Goal: Task Accomplishment & Management: Manage account settings

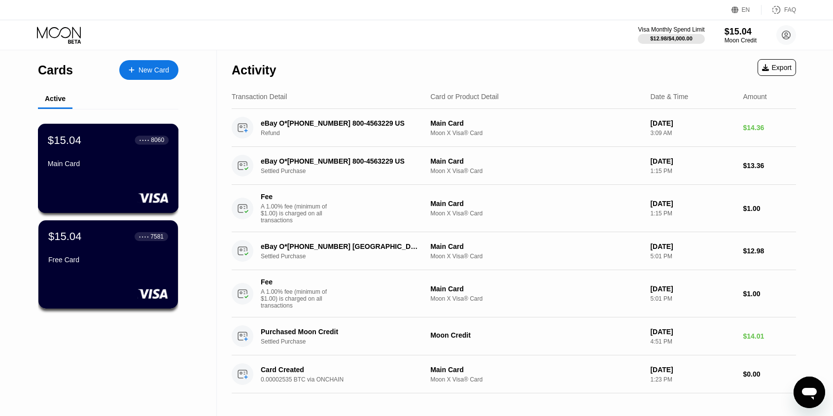
click at [135, 146] on div "● ● ● ● 8060" at bounding box center [152, 140] width 34 height 13
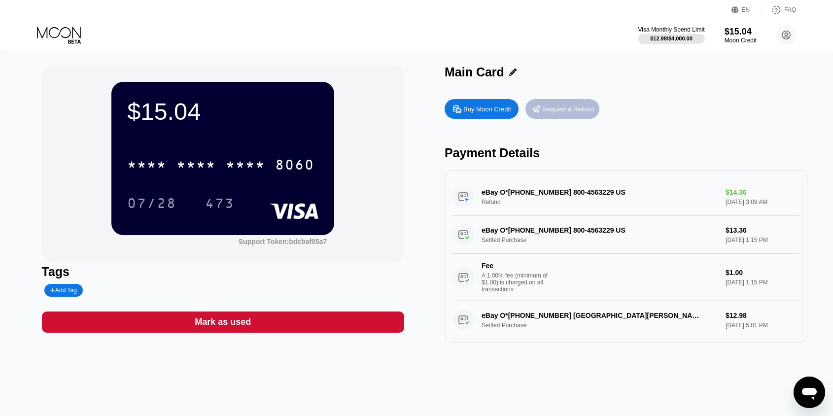
click at [561, 107] on div "Request a Refund" at bounding box center [568, 109] width 52 height 8
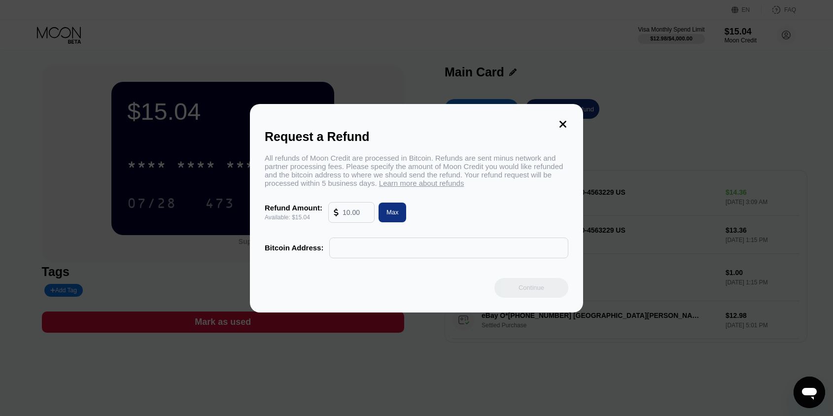
click at [369, 214] on input "text" at bounding box center [356, 213] width 27 height 20
click at [375, 229] on div "All refunds of Moon Credit are processed in Bitcoin. Refunds are sent minus net…" at bounding box center [417, 206] width 304 height 104
click at [356, 250] on input "text" at bounding box center [449, 248] width 228 height 20
paste input "bc1q6rndwattp3p5884n3qhqxw3tfxpeakxc2whdfv"
type input "bc1q6rndwattp3p5884n3qhqxw3tfxpeakxc2whdfv"
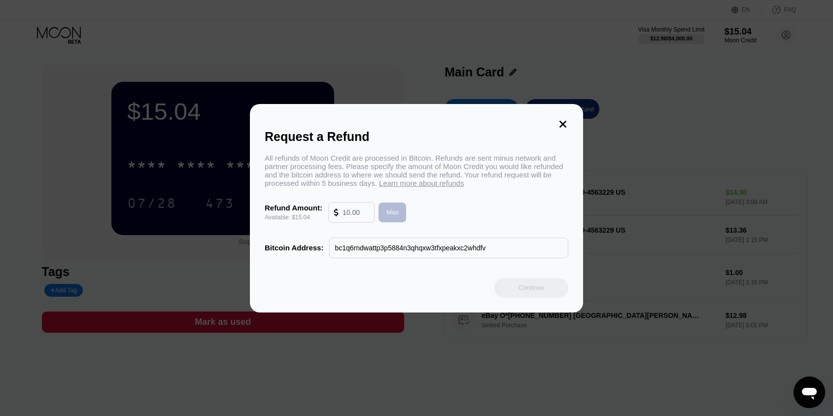
click at [401, 211] on div "Max" at bounding box center [393, 213] width 28 height 20
type input "15.04"
click at [542, 291] on div "Continue" at bounding box center [532, 287] width 26 height 8
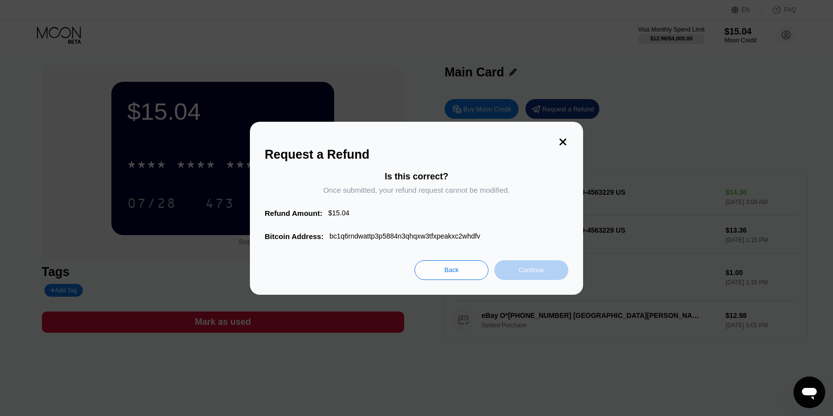
click at [533, 271] on div "Continue" at bounding box center [532, 270] width 26 height 8
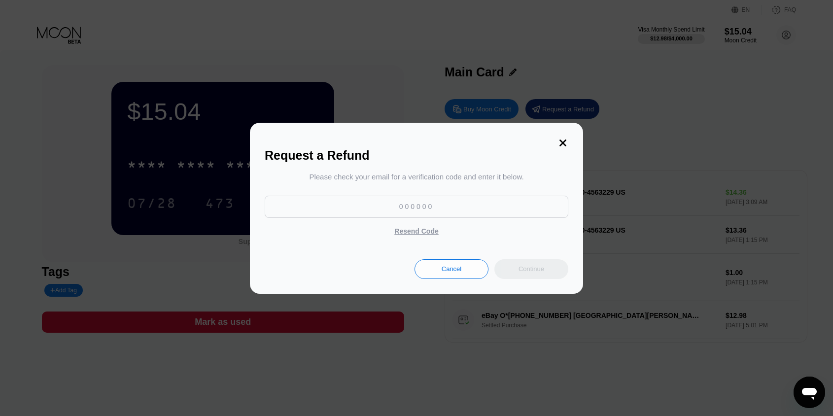
click at [466, 212] on input at bounding box center [417, 207] width 304 height 22
paste input "657385"
type input "657385"
click at [530, 264] on div "Continue" at bounding box center [531, 269] width 74 height 20
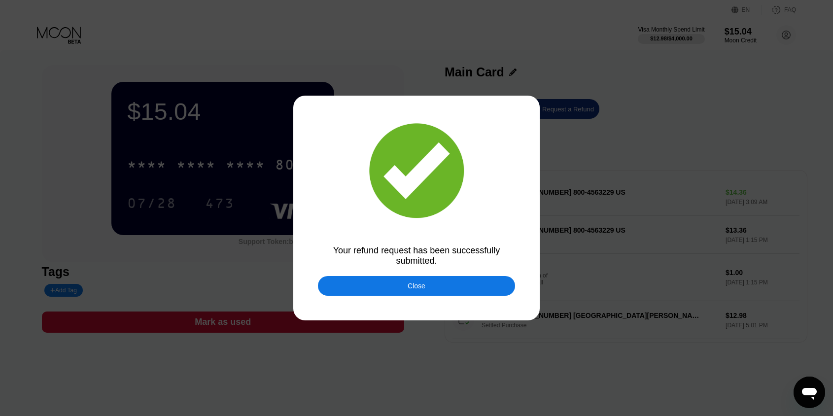
click at [479, 287] on div "Close" at bounding box center [416, 286] width 197 height 20
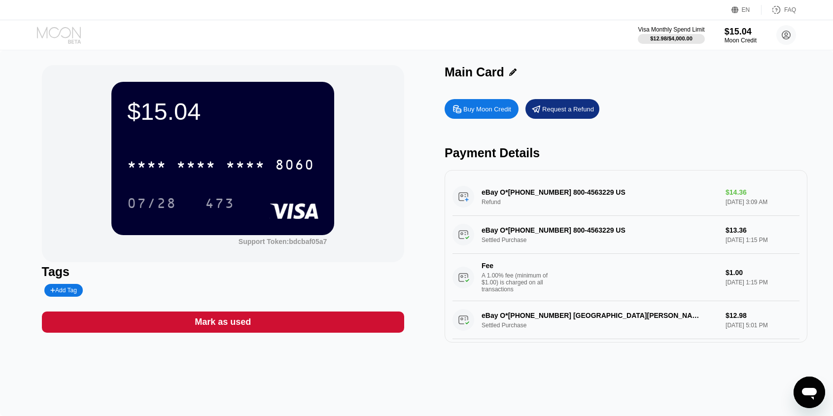
click at [64, 28] on icon at bounding box center [59, 32] width 44 height 11
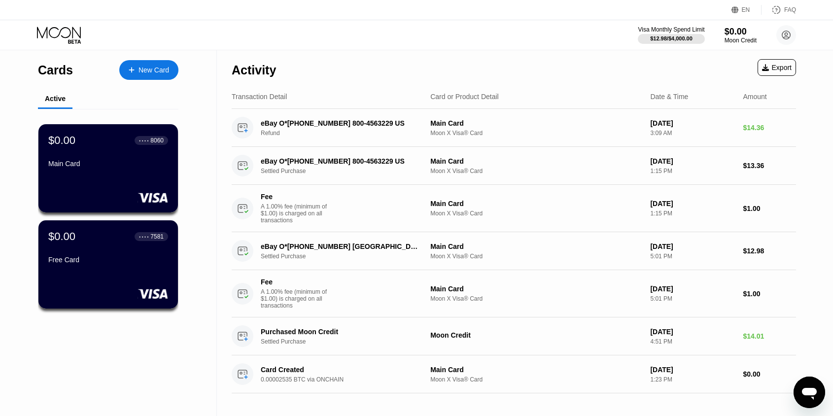
click at [810, 391] on icon "Open messaging window" at bounding box center [809, 394] width 15 height 12
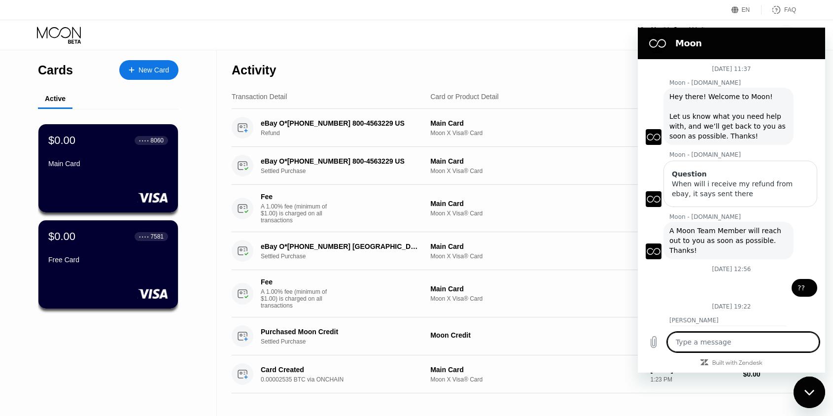
scroll to position [72, 0]
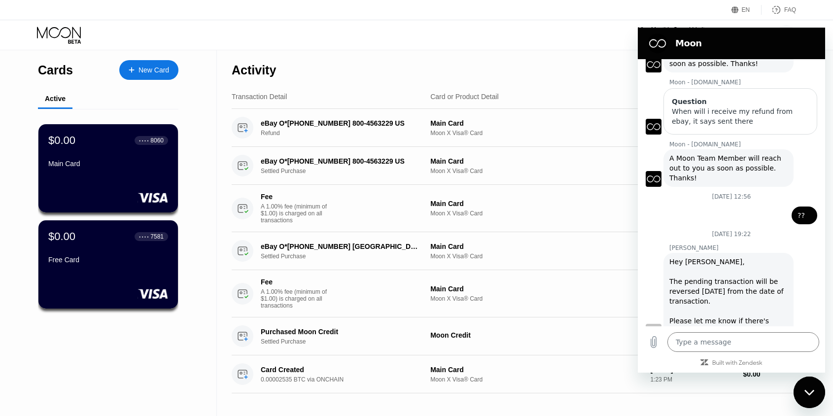
click at [589, 70] on div "Activity Export" at bounding box center [514, 67] width 564 height 35
drag, startPoint x: 790, startPoint y: 35, endPoint x: 790, endPoint y: 93, distance: 57.7
click at [790, 93] on div "Moon 20 August at 11:37 Moon - paywithmoon.com Moon - paywithmoon.com says: Hey…" at bounding box center [731, 200] width 187 height 345
click at [591, 19] on div "EN Language Select an item Save FAQ" at bounding box center [416, 10] width 833 height 20
drag, startPoint x: 1438, startPoint y: 402, endPoint x: 643, endPoint y: 31, distance: 877.4
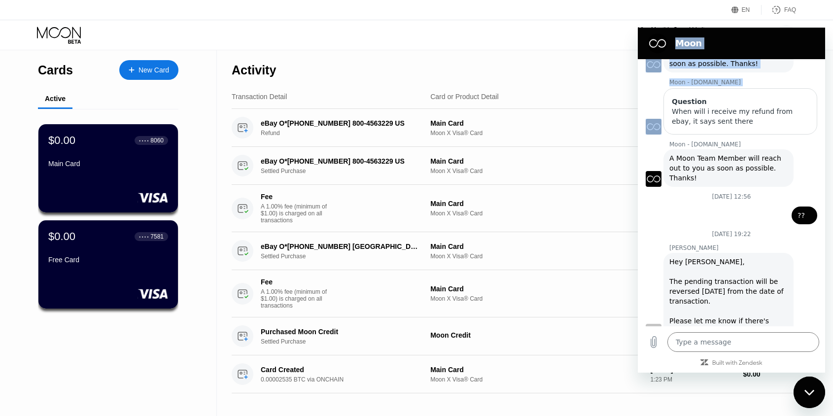
click at [799, 367] on div "20 August at 11:37 Moon - paywithmoon.com Moon - paywithmoon.com says: Hey ther…" at bounding box center [731, 215] width 187 height 313
click at [804, 395] on icon "Close messaging window" at bounding box center [809, 392] width 10 height 6
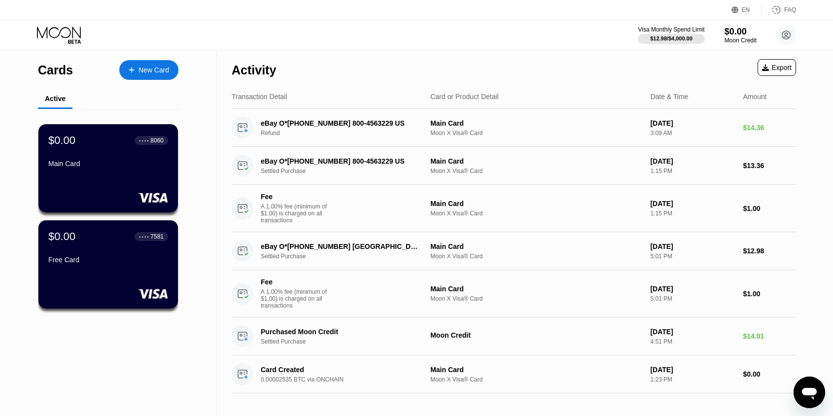
click at [740, 30] on div "$0.00" at bounding box center [741, 32] width 32 height 10
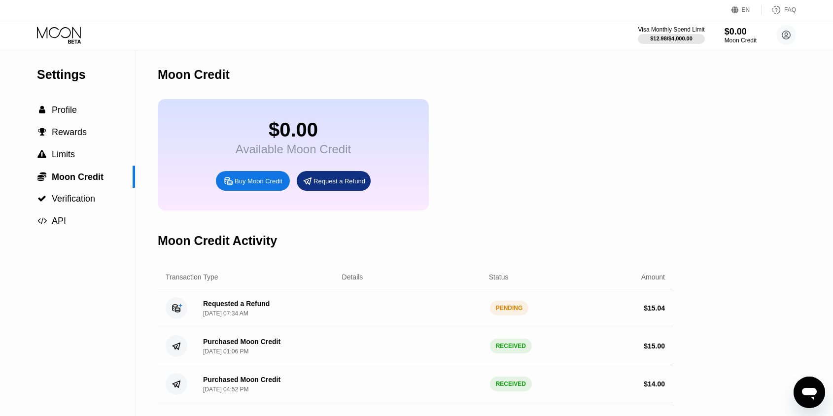
click at [241, 304] on div "Requested a Refund" at bounding box center [236, 304] width 67 height 8
click at [509, 309] on div "PENDING" at bounding box center [509, 308] width 39 height 15
click at [176, 311] on circle at bounding box center [177, 308] width 22 height 22
type textarea "x"
click at [237, 304] on div "Requested a Refund" at bounding box center [236, 304] width 67 height 8
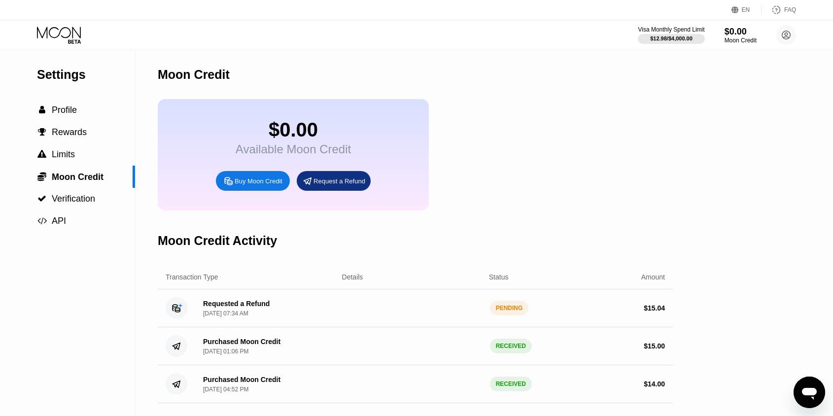
click at [195, 304] on div "Requested a Refund [DATE] 07:34 AM" at bounding box center [232, 308] width 74 height 17
click at [175, 306] on icon at bounding box center [177, 308] width 22 height 22
click at [222, 306] on div "Requested a Refund" at bounding box center [236, 304] width 67 height 8
click at [247, 306] on div "Requested a Refund" at bounding box center [236, 304] width 67 height 8
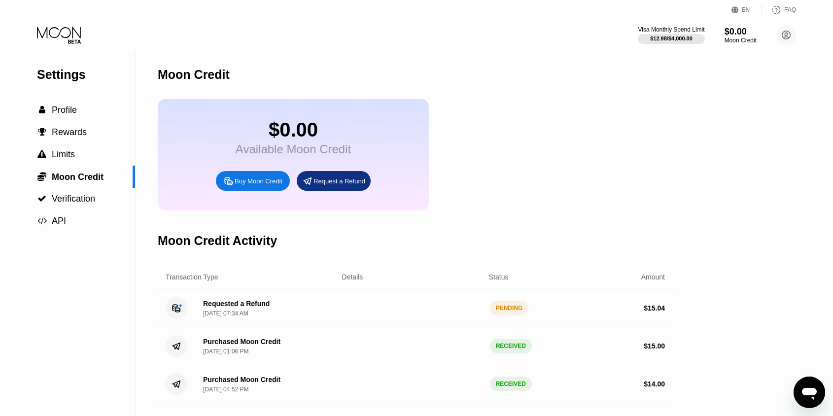
click at [247, 306] on div "Requested a Refund" at bounding box center [236, 304] width 67 height 8
click at [265, 306] on div "Requested a Refund" at bounding box center [236, 304] width 67 height 8
click at [504, 313] on div "PENDING" at bounding box center [509, 308] width 39 height 15
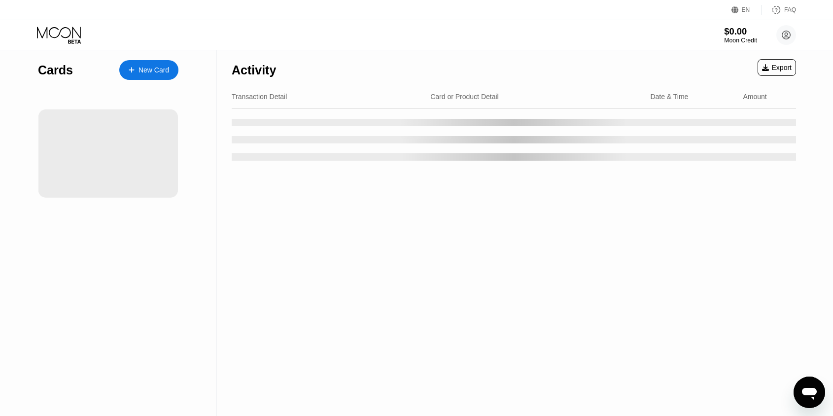
click at [724, 36] on div "$0.00" at bounding box center [740, 31] width 33 height 10
click at [731, 27] on div "$0.00" at bounding box center [740, 31] width 33 height 10
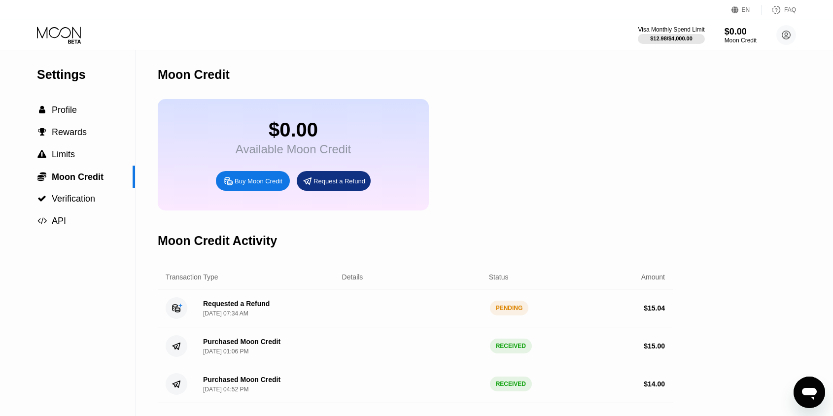
click at [260, 304] on div "Requested a Refund" at bounding box center [236, 304] width 67 height 8
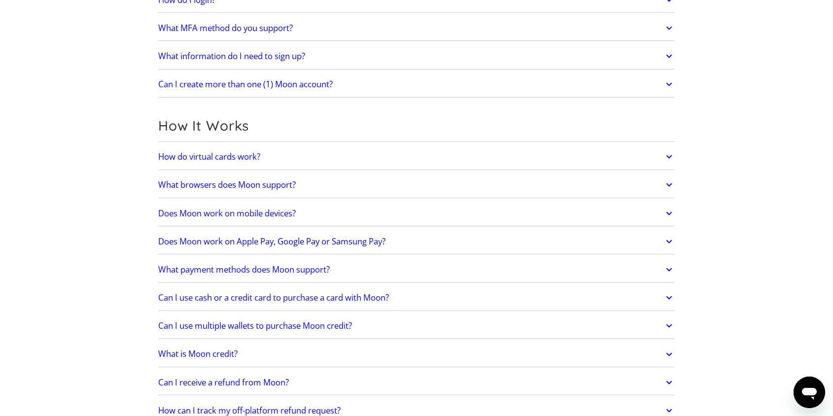
scroll to position [192, 0]
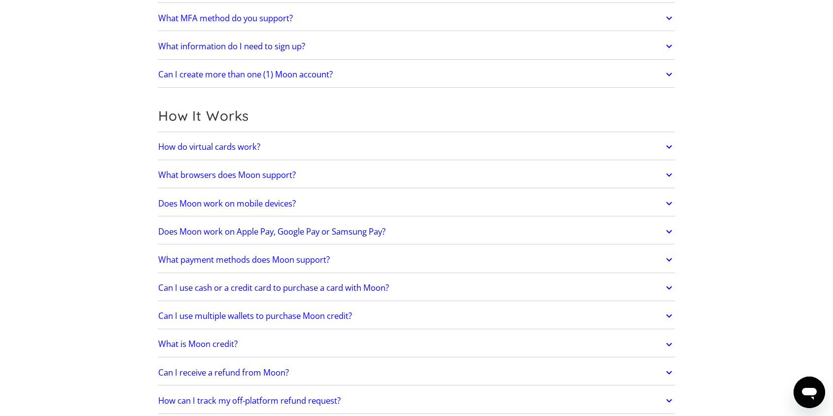
click at [271, 368] on h2 "Can I receive a refund from Moon?" at bounding box center [223, 373] width 131 height 10
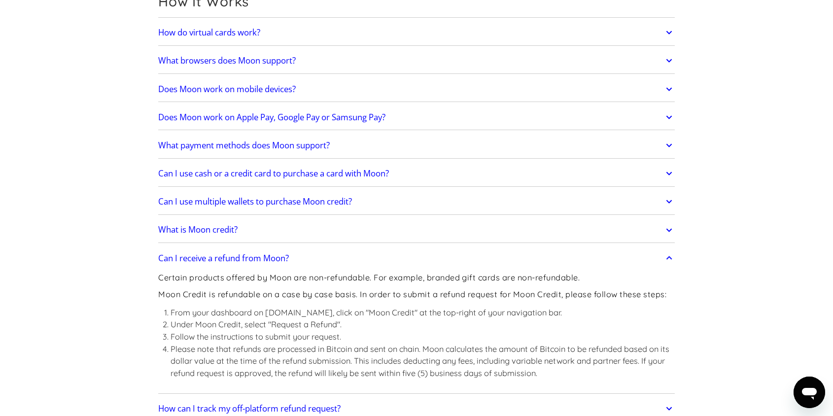
scroll to position [312, 0]
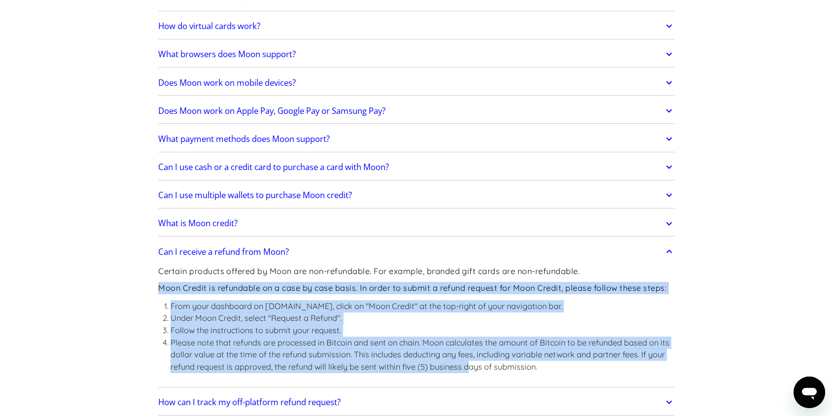
drag, startPoint x: 234, startPoint y: 279, endPoint x: 470, endPoint y: 363, distance: 250.1
click at [470, 363] on div "Certain products offered by Moon are non-refundable. For example, branded gift …" at bounding box center [416, 323] width 517 height 123
click at [470, 363] on li "Please note that refunds are processed in Bitcoin and sent on chain. Moon calcu…" at bounding box center [423, 355] width 504 height 36
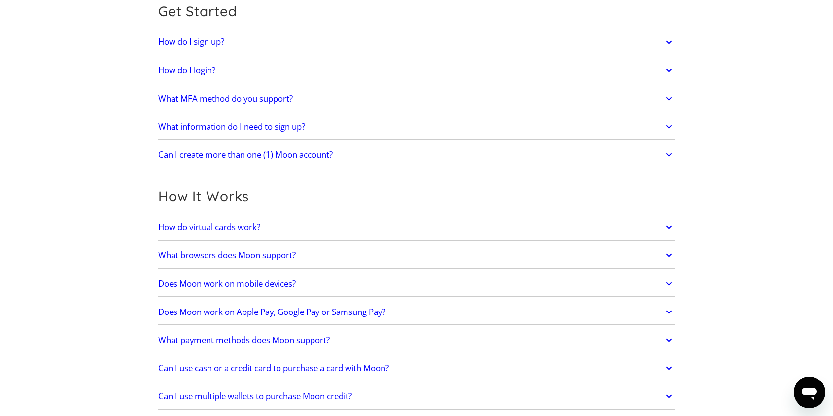
scroll to position [0, 0]
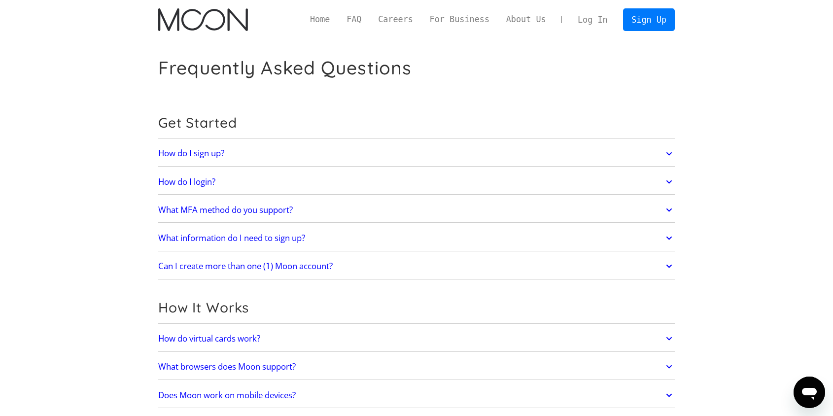
click at [212, 25] on img "home" at bounding box center [202, 19] width 89 height 23
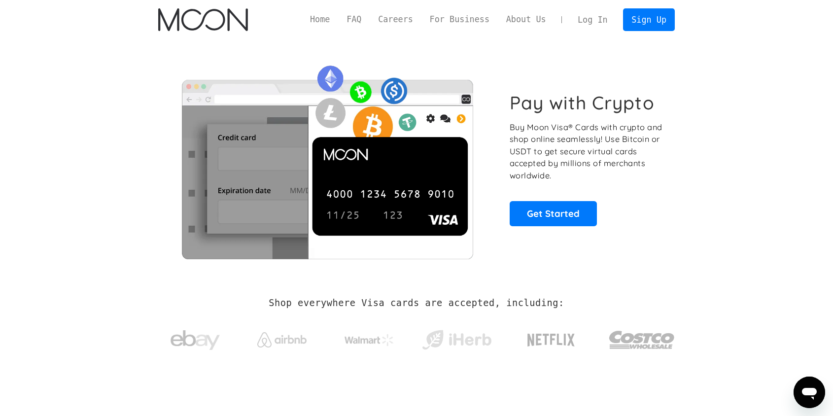
click at [596, 19] on link "Log In" at bounding box center [592, 20] width 46 height 22
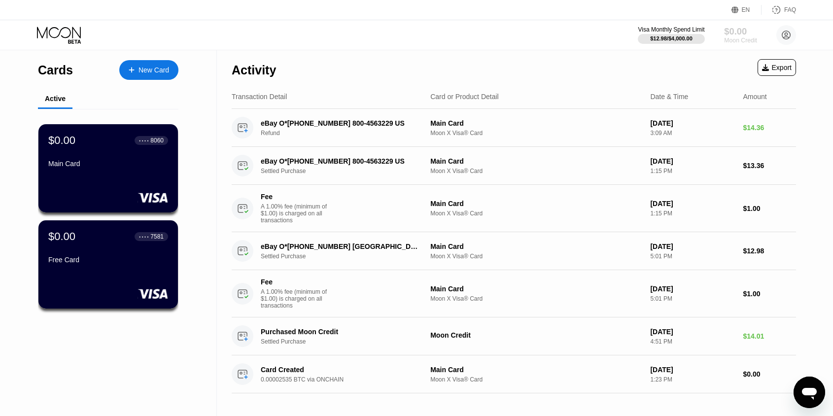
click at [736, 34] on div "$0.00" at bounding box center [740, 31] width 33 height 10
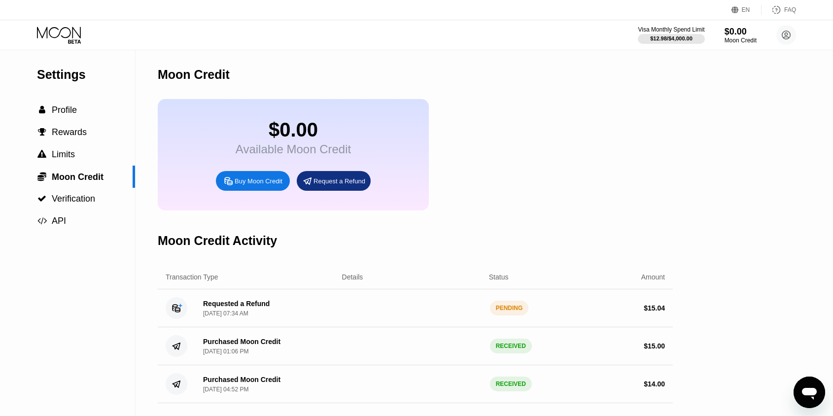
click at [242, 305] on div "Requested a Refund" at bounding box center [236, 304] width 67 height 8
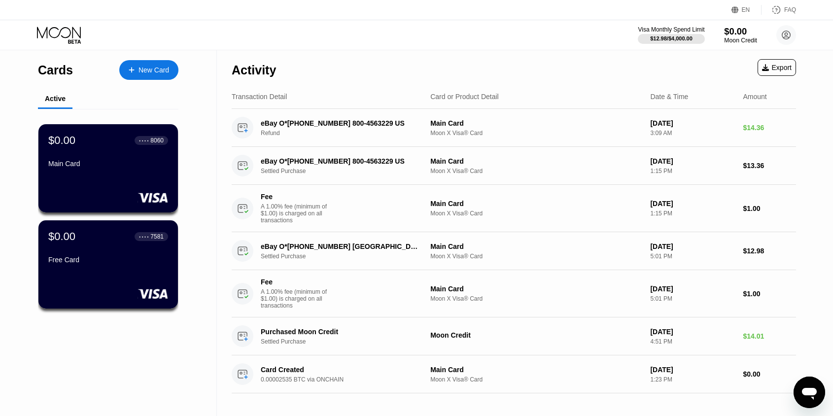
click at [744, 32] on div "$0.00" at bounding box center [740, 31] width 33 height 10
click at [725, 29] on div "$0.00" at bounding box center [740, 31] width 33 height 10
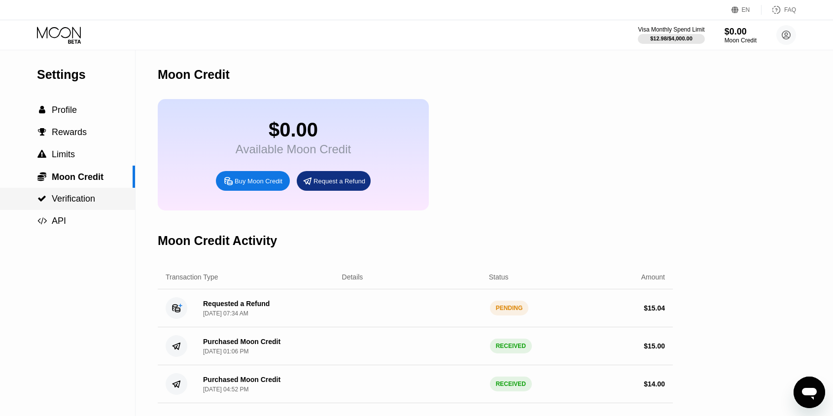
click at [78, 198] on span "Verification" at bounding box center [73, 199] width 43 height 10
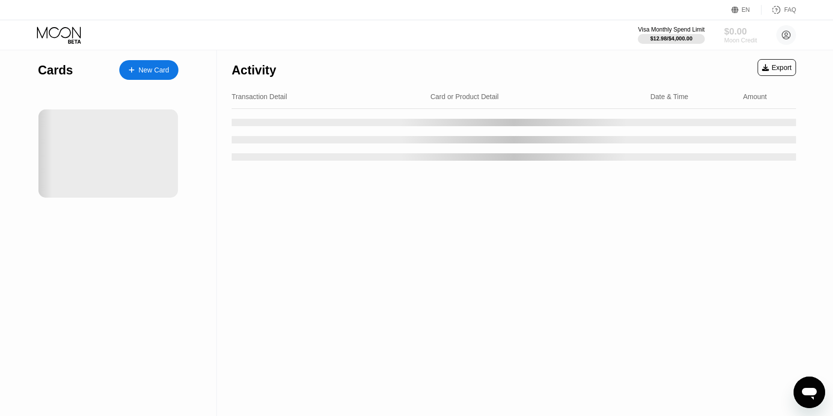
click at [739, 32] on div "$0.00" at bounding box center [740, 31] width 33 height 10
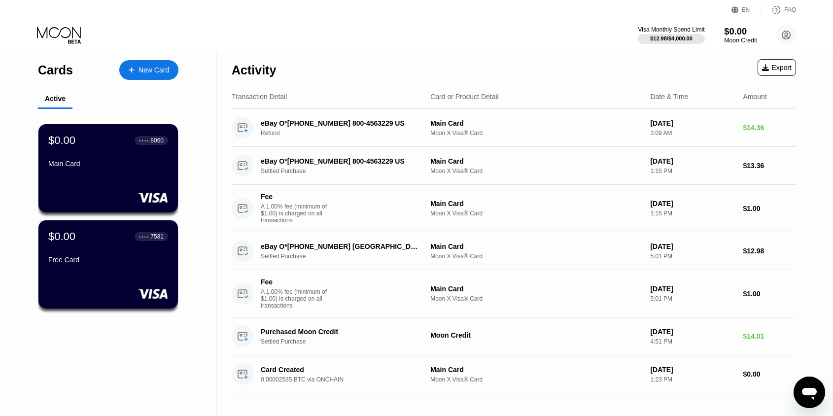
click at [736, 39] on div "Moon Credit" at bounding box center [740, 40] width 33 height 7
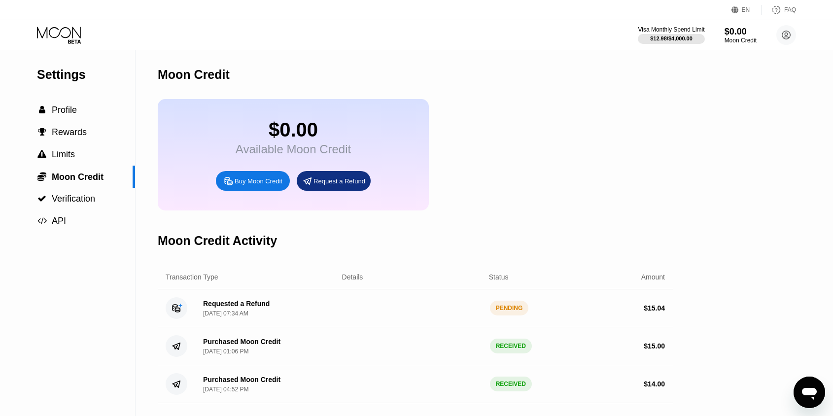
click at [258, 308] on div "Requested a Refund" at bounding box center [236, 304] width 67 height 8
click at [502, 307] on div "PENDING" at bounding box center [509, 308] width 39 height 15
click at [647, 309] on div "$ 15.04" at bounding box center [654, 308] width 21 height 8
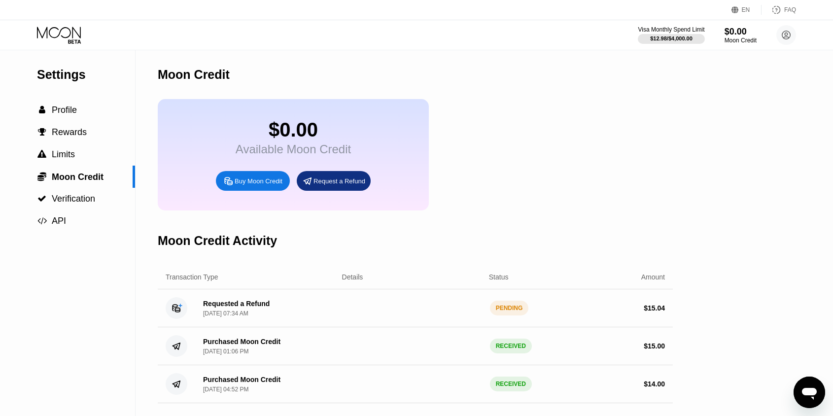
click at [255, 306] on div "Requested a Refund" at bounding box center [236, 304] width 67 height 8
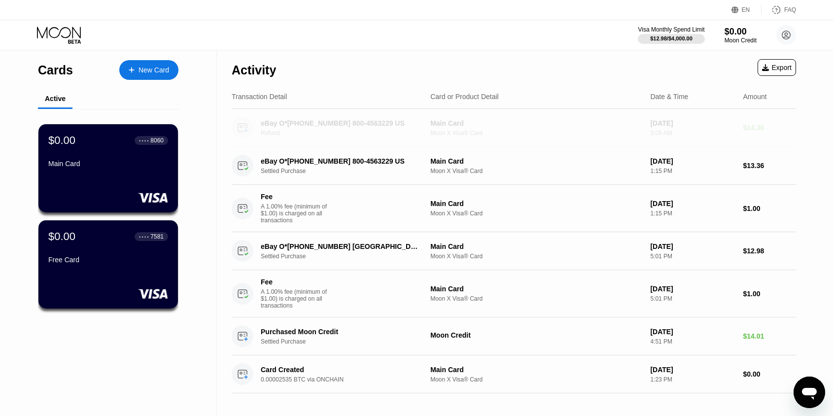
click at [283, 129] on div "eBay O*15-13461-91832 800-4563229 US Refund" at bounding box center [347, 127] width 172 height 17
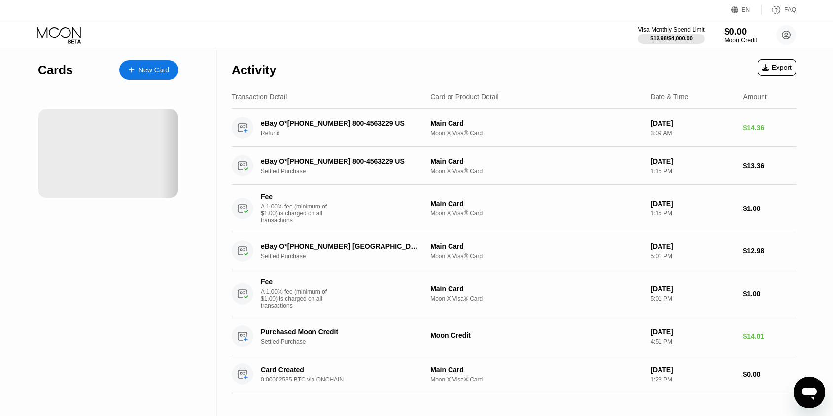
click at [746, 40] on div "Moon Credit" at bounding box center [740, 40] width 33 height 7
